Goal: Task Accomplishment & Management: Manage account settings

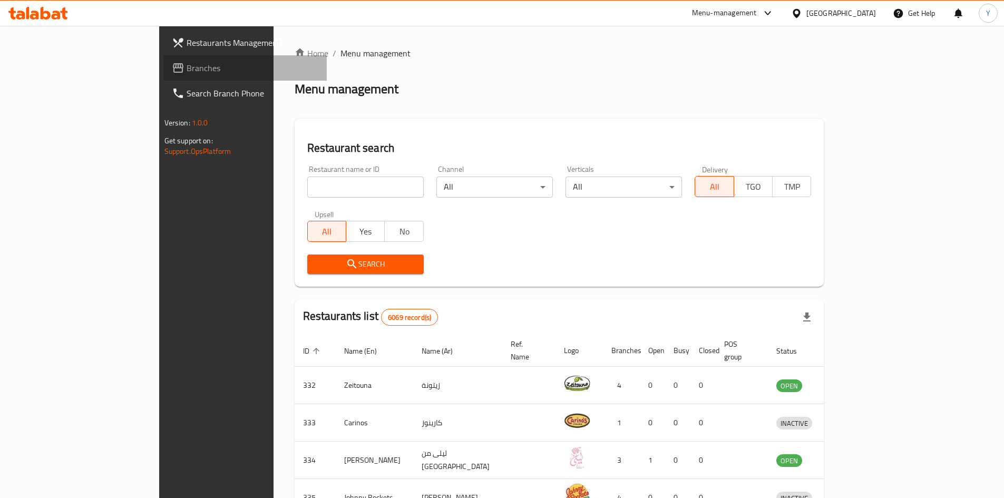
click at [187, 71] on span "Branches" at bounding box center [253, 68] width 132 height 13
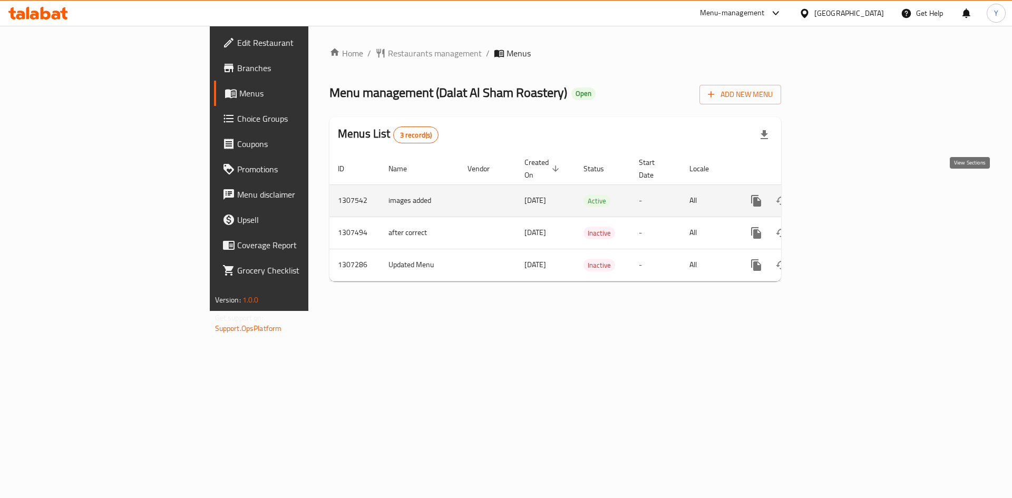
click at [838, 194] on icon "enhanced table" at bounding box center [832, 200] width 13 height 13
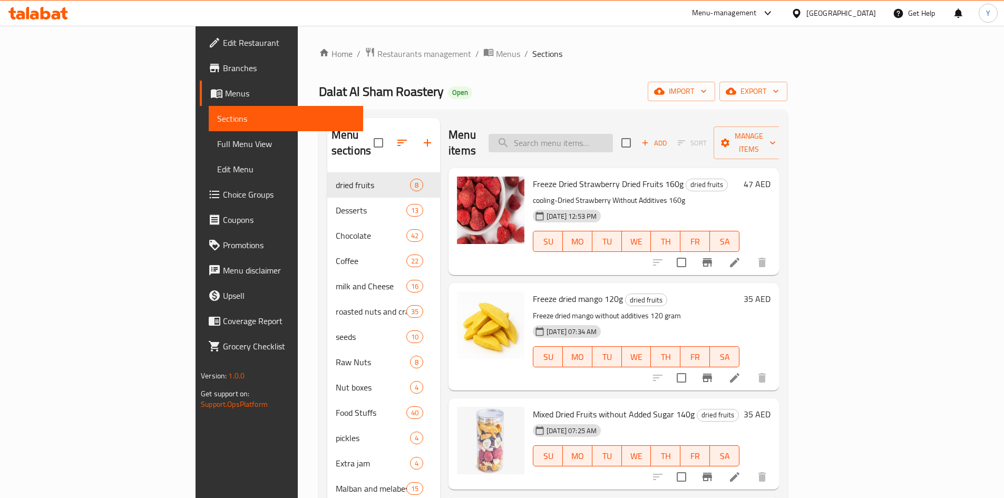
click at [613, 134] on input "search" at bounding box center [550, 143] width 124 height 18
paste input "Extra Green Aleppo Thyme 450g"
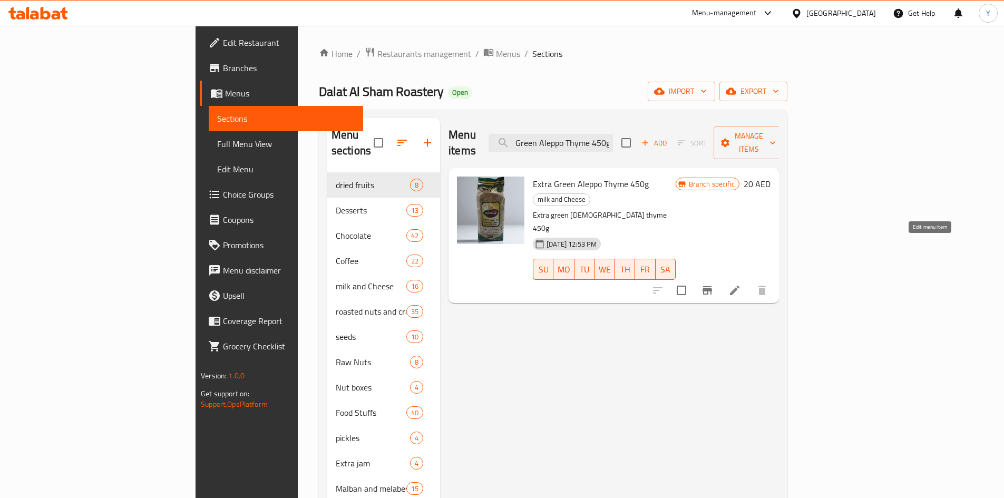
type input "Extra Green Aleppo Thyme 450g"
click at [741, 284] on icon at bounding box center [734, 290] width 13 height 13
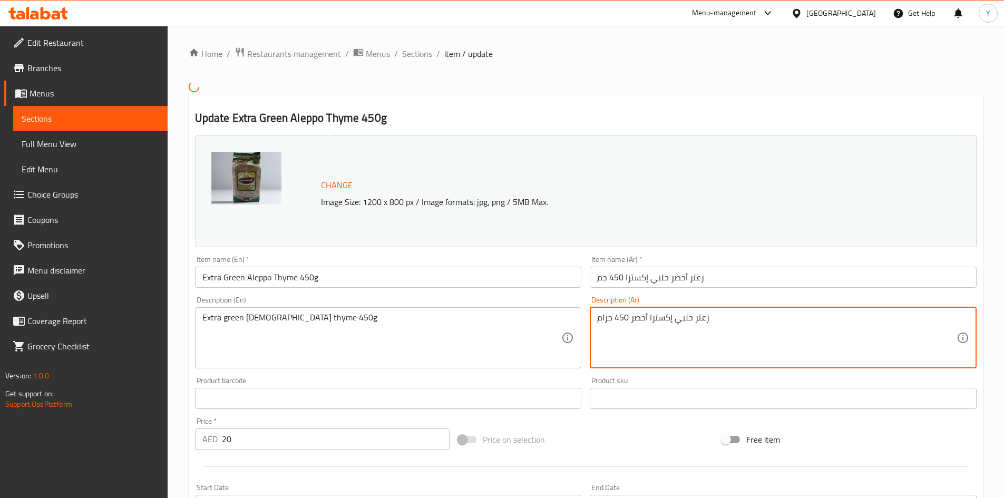
click at [652, 320] on textarea "زعتر حلبي إكسترا أخضر 450 جرام" at bounding box center [776, 337] width 359 height 50
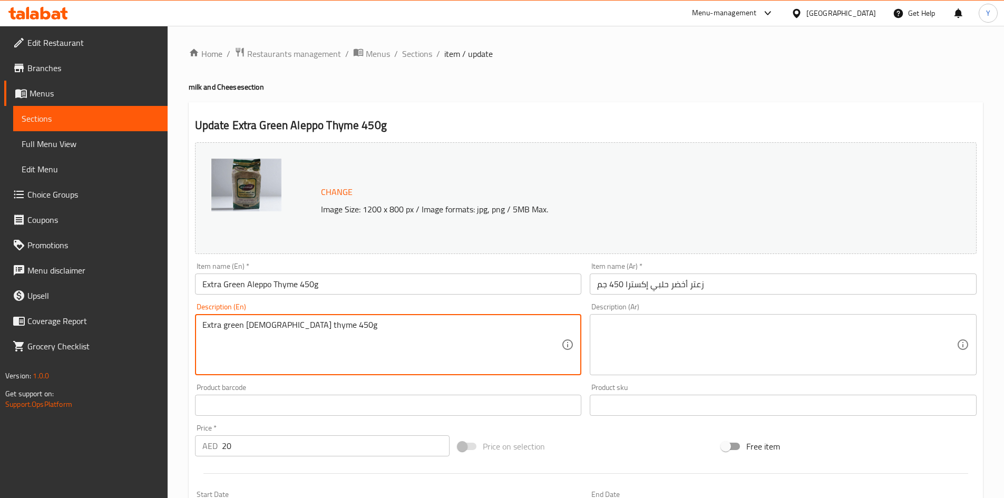
click at [254, 322] on textarea "Extra green Halabi thyme 450g" at bounding box center [381, 345] width 359 height 50
click at [256, 323] on textarea "Extra green Halabi thyme 450g" at bounding box center [381, 345] width 359 height 50
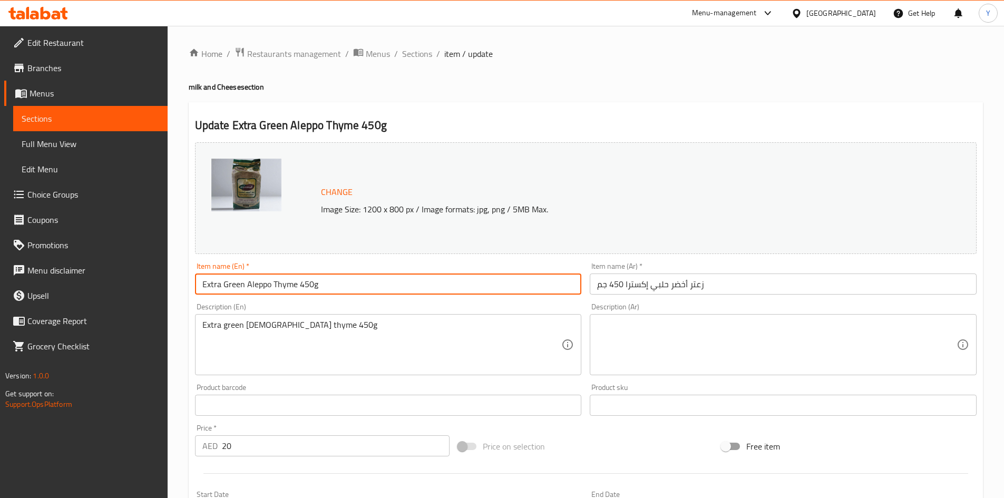
drag, startPoint x: 245, startPoint y: 287, endPoint x: 271, endPoint y: 287, distance: 25.8
click at [271, 287] on input "Extra Green Aleppo Thyme 450g" at bounding box center [388, 283] width 387 height 21
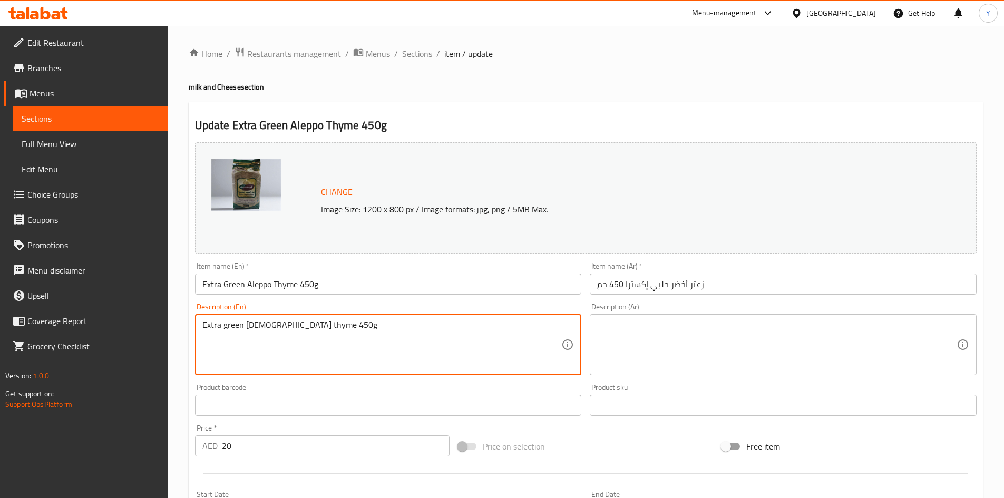
click at [300, 328] on textarea "Extra green Halabi thyme 450g" at bounding box center [381, 345] width 359 height 50
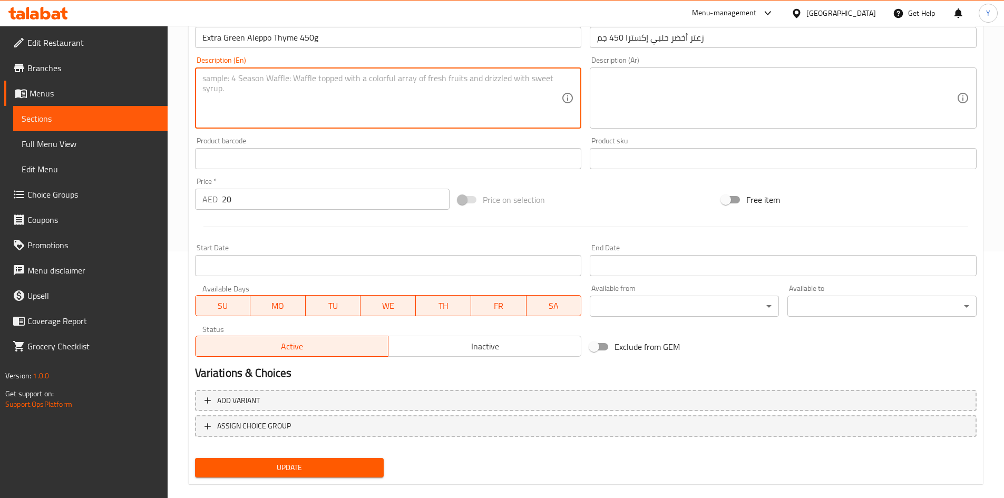
scroll to position [262, 0]
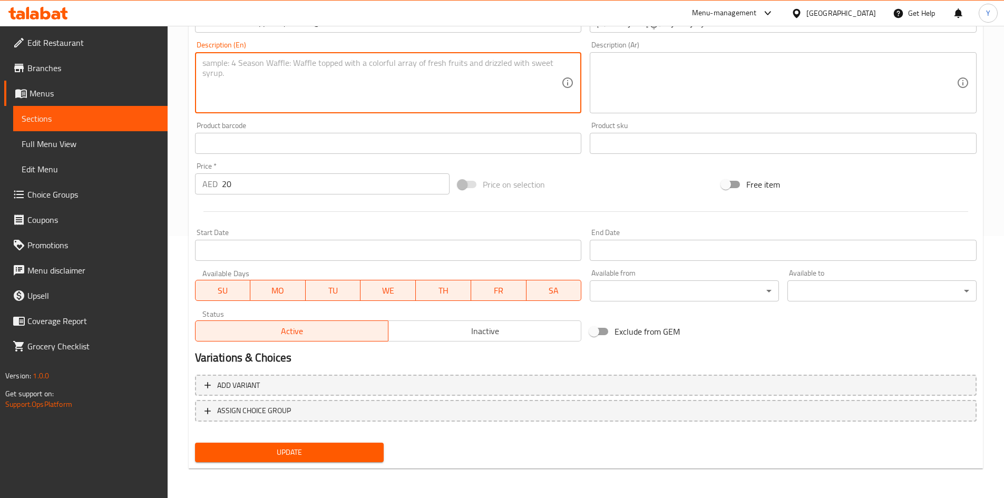
click at [281, 447] on span "Update" at bounding box center [289, 452] width 172 height 13
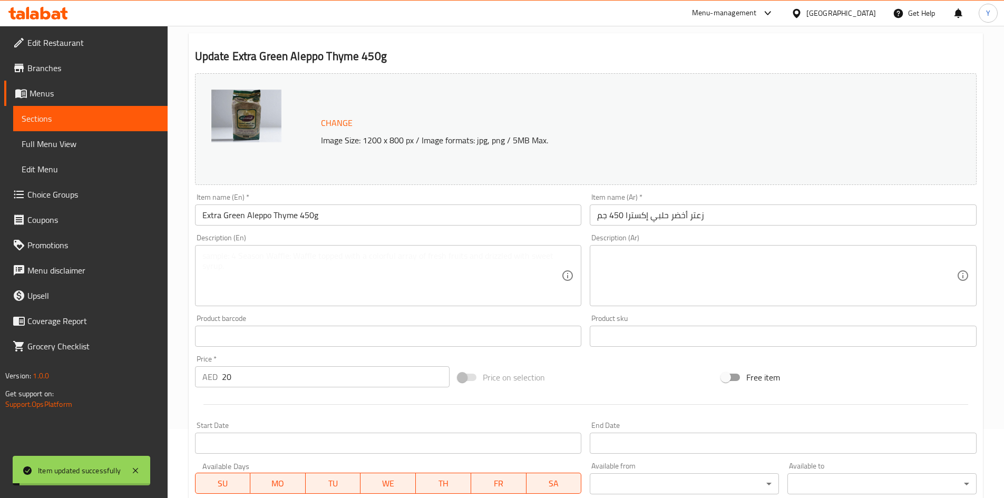
scroll to position [51, 0]
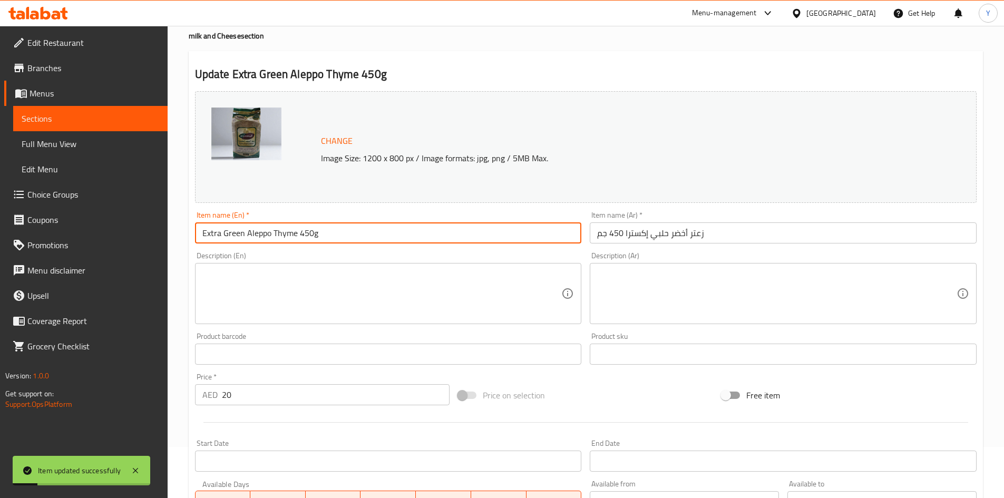
click at [284, 233] on input "Extra Green Aleppo Thyme 450g" at bounding box center [388, 232] width 387 height 21
click at [71, 149] on span "Full Menu View" at bounding box center [91, 144] width 138 height 13
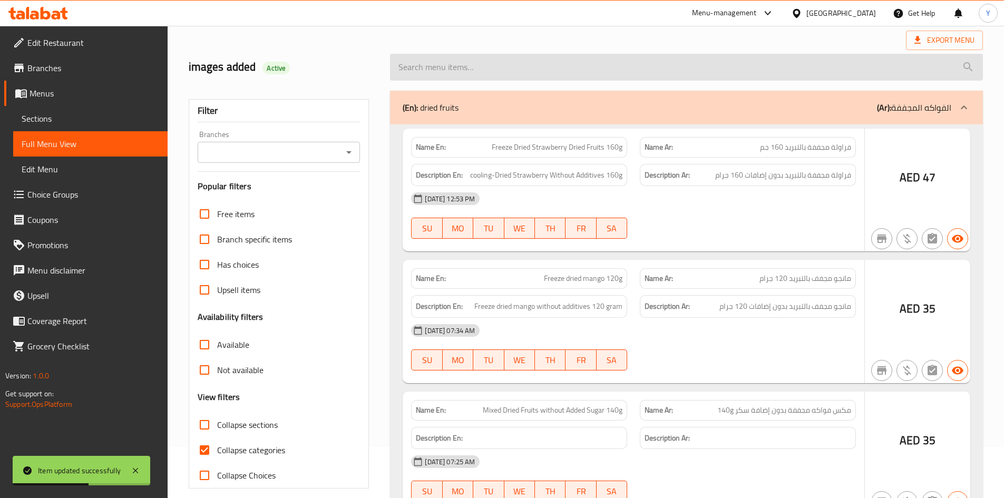
click at [509, 63] on input "search" at bounding box center [686, 67] width 593 height 27
paste input "Extra Green Aleppo Thyme 450g"
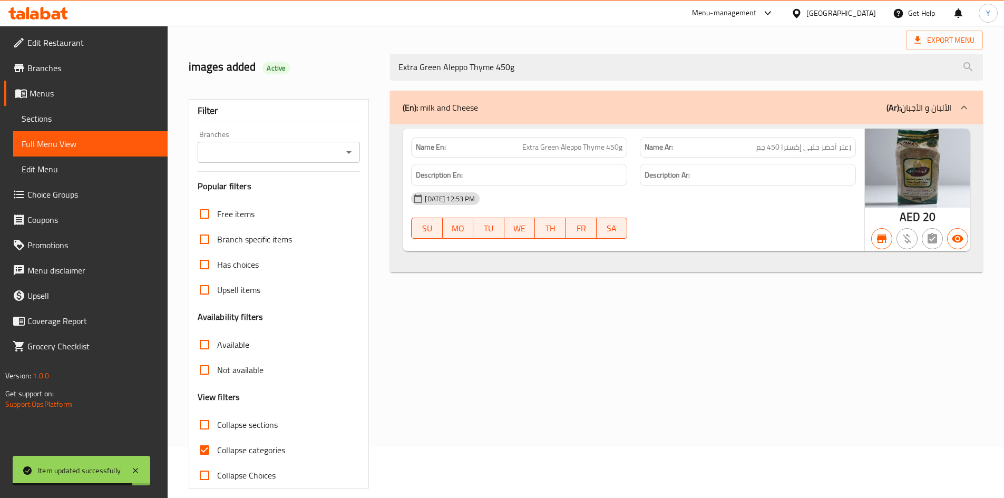
type input "Extra Green Aleppo Thyme 450g"
